Goal: Use online tool/utility: Utilize a website feature to perform a specific function

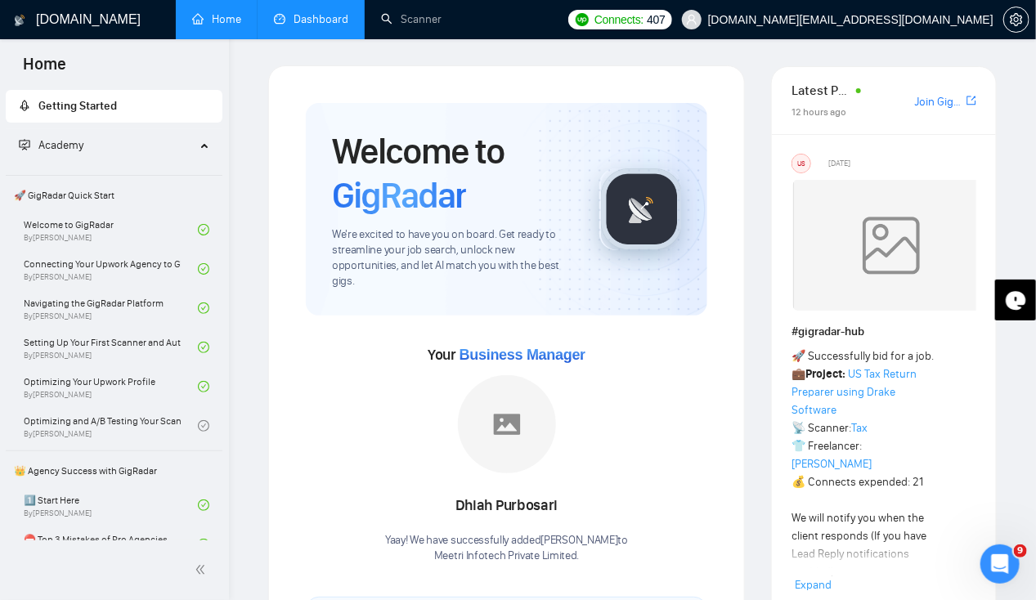
click at [304, 16] on link "Dashboard" at bounding box center [311, 19] width 74 height 14
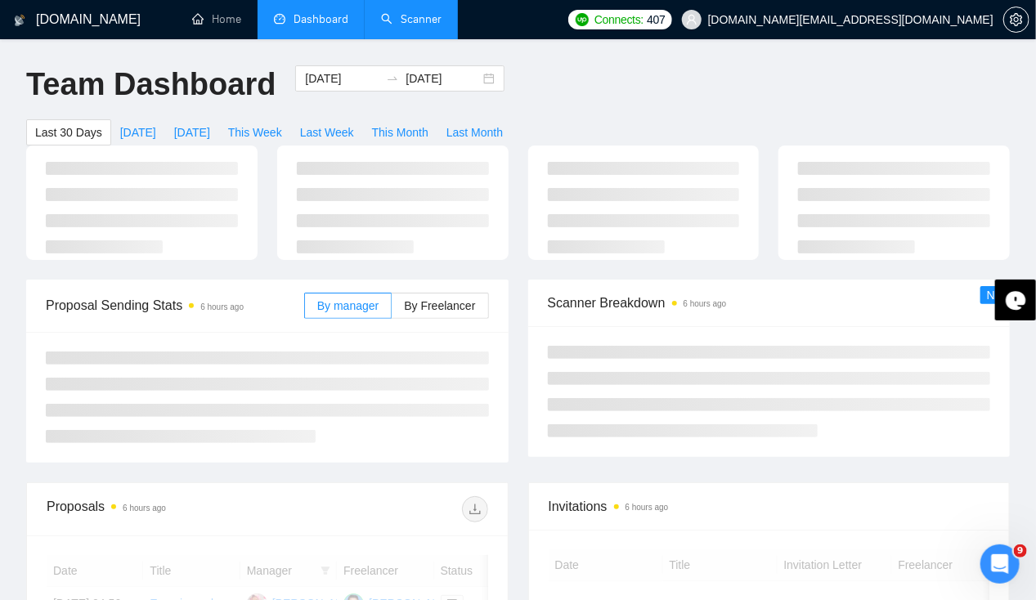
click at [418, 23] on link "Scanner" at bounding box center [411, 19] width 61 height 14
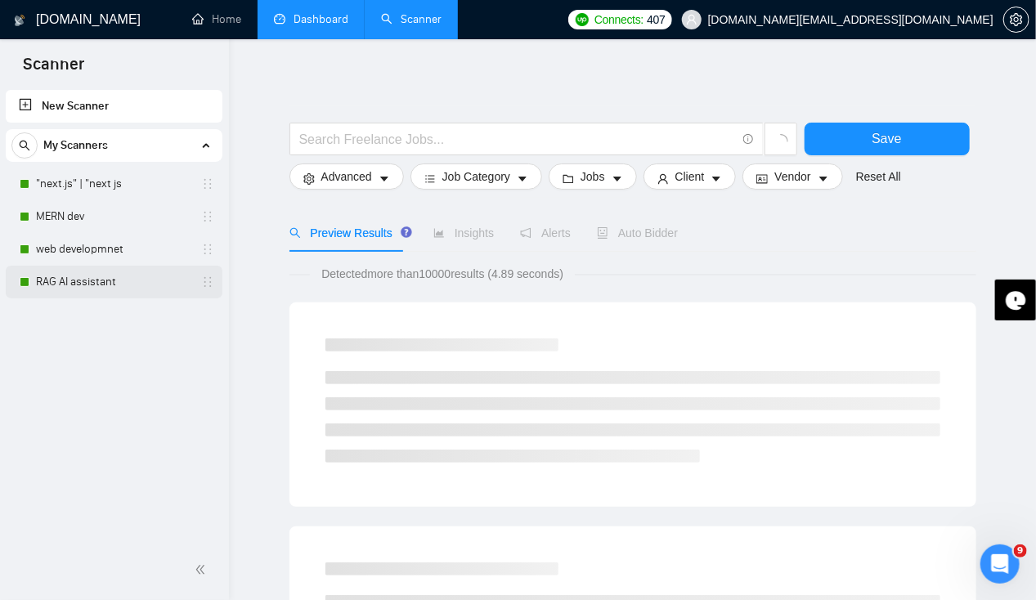
click at [131, 282] on link "RAG AI assistant" at bounding box center [113, 282] width 155 height 33
